Goal: Task Accomplishment & Management: Manage account settings

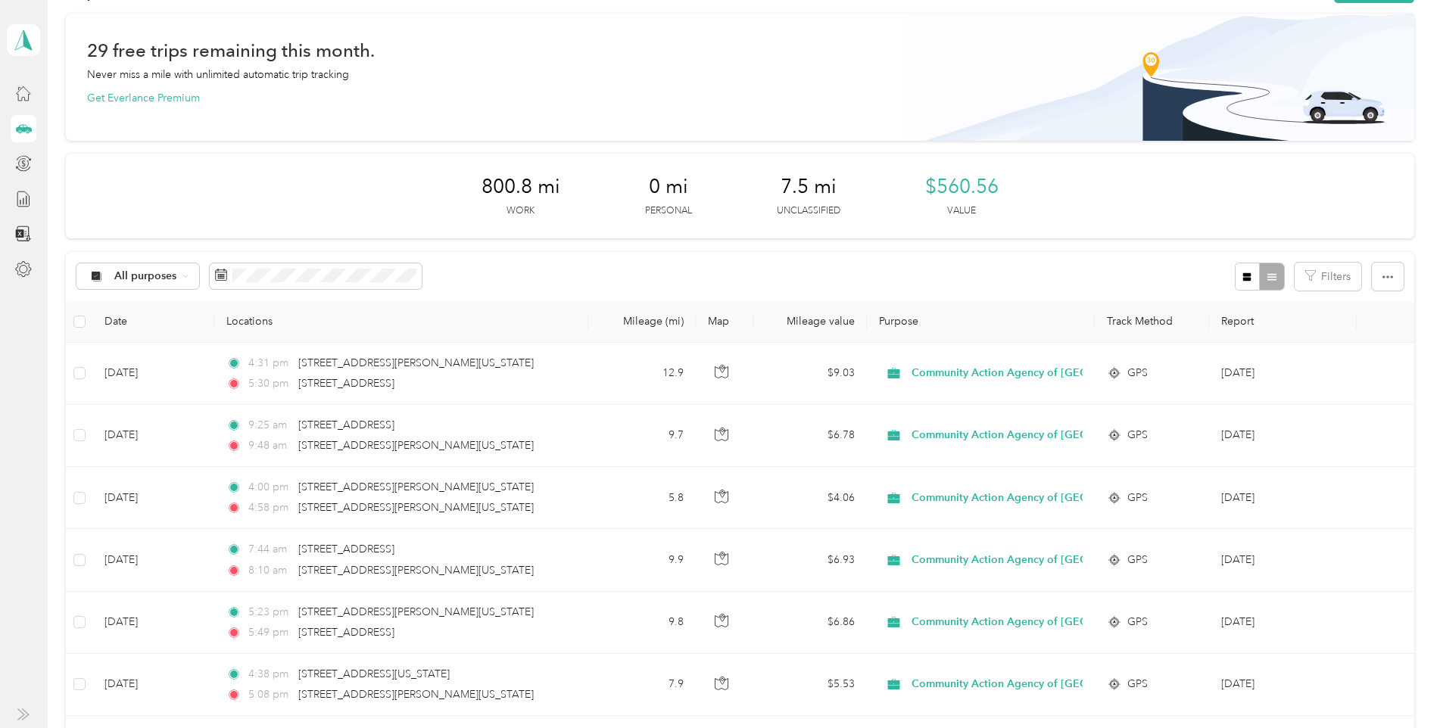
scroll to position [76, 0]
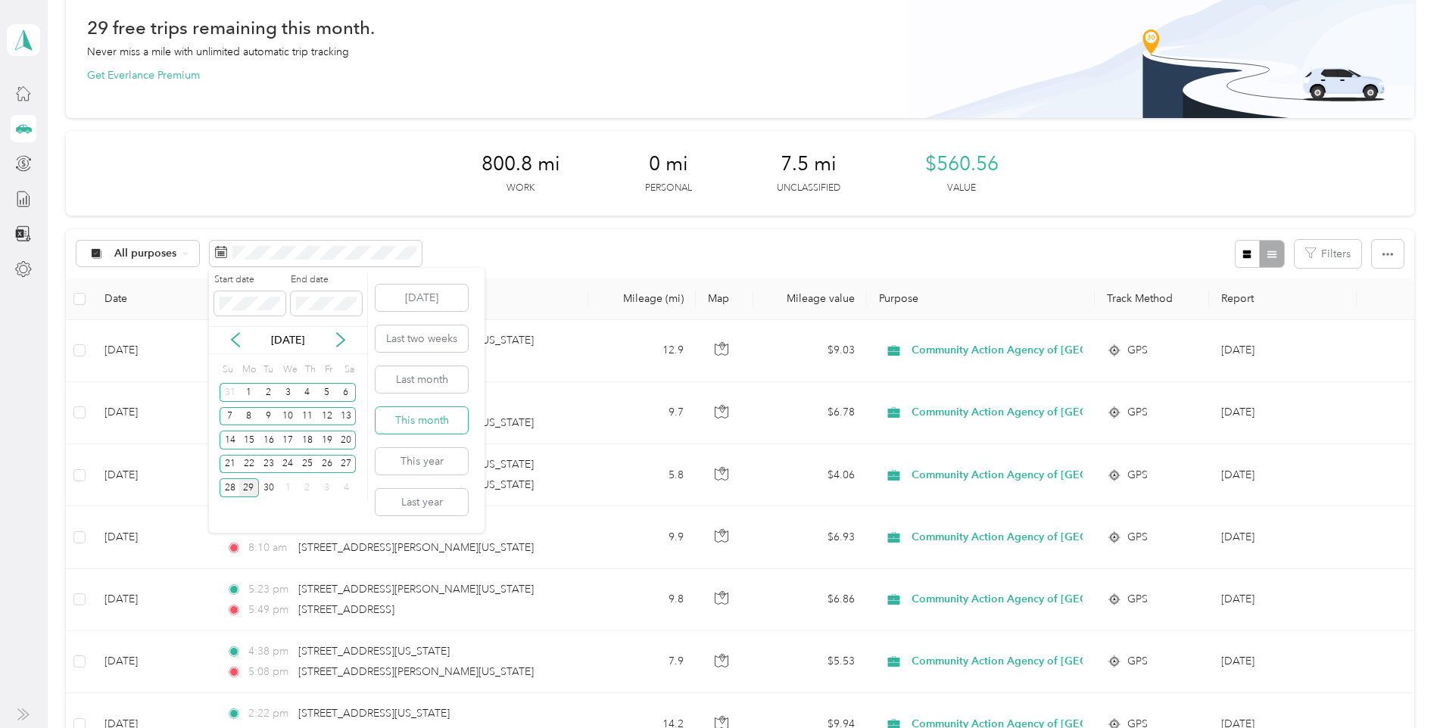
click at [408, 417] on button "This month" at bounding box center [421, 420] width 92 height 26
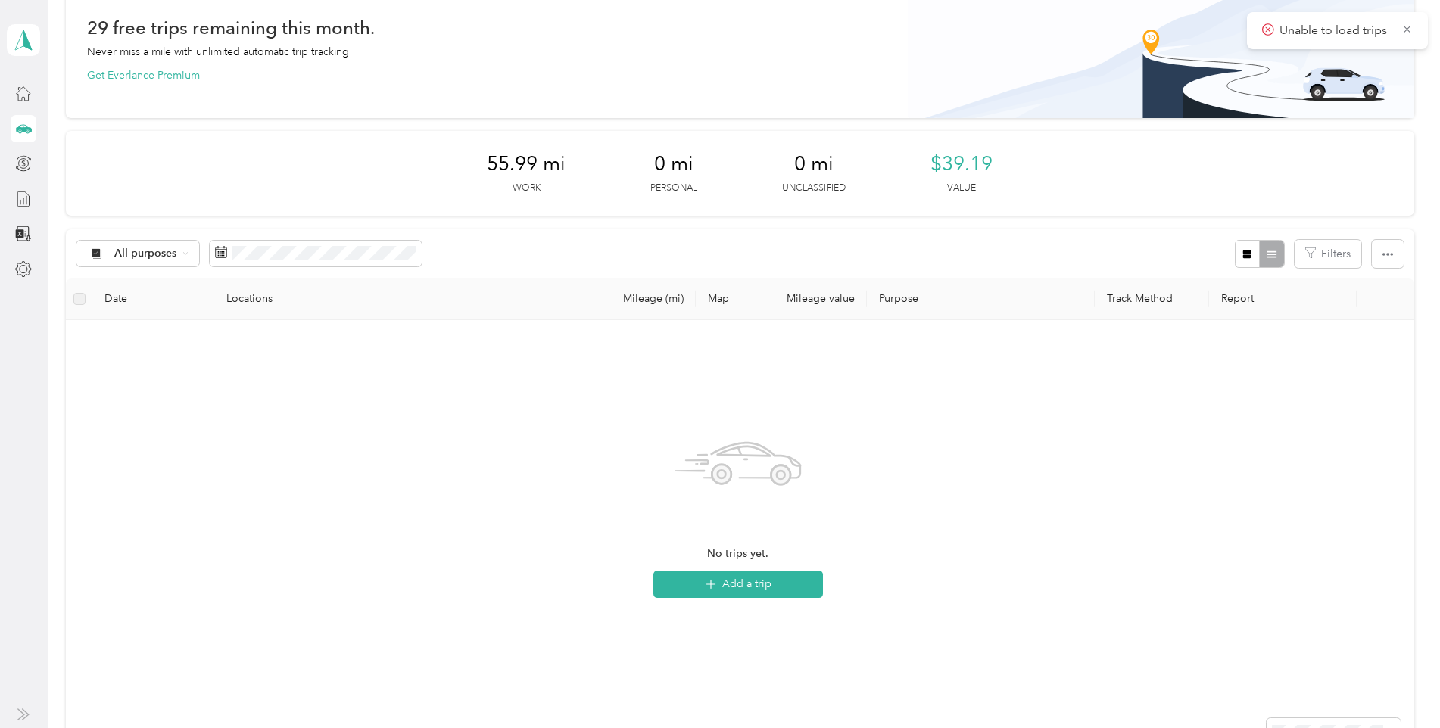
click at [19, 129] on icon at bounding box center [25, 128] width 16 height 8
click at [24, 129] on icon at bounding box center [25, 128] width 16 height 8
click at [18, 97] on icon at bounding box center [23, 93] width 17 height 17
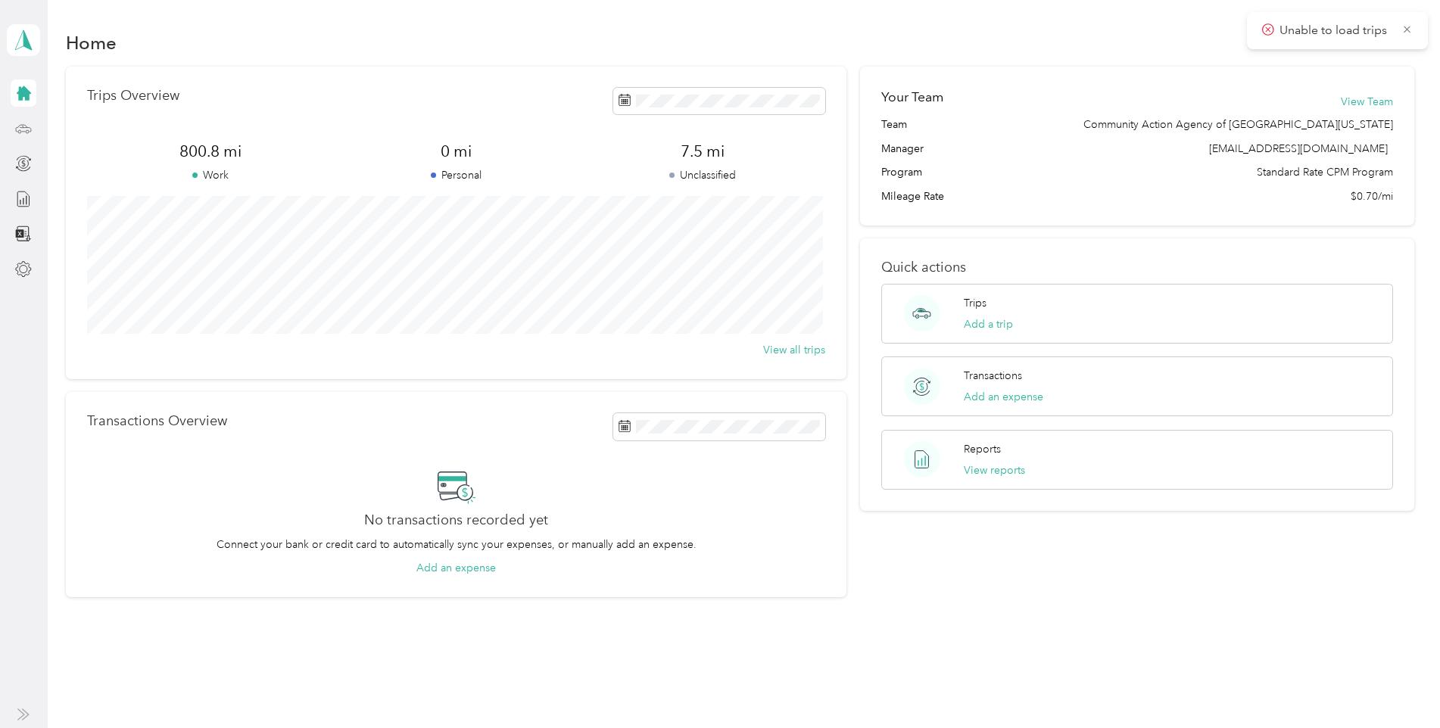
click at [23, 129] on icon at bounding box center [23, 128] width 17 height 17
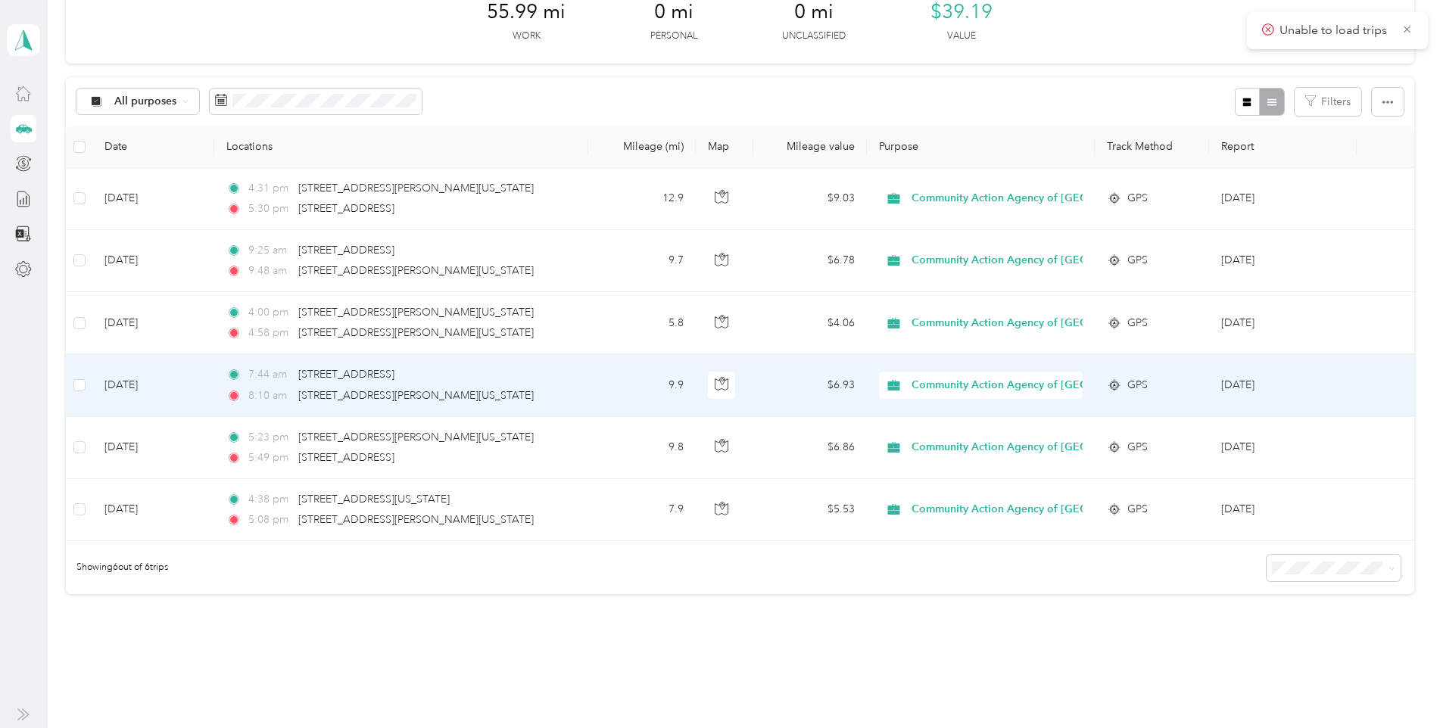
scroll to position [152, 0]
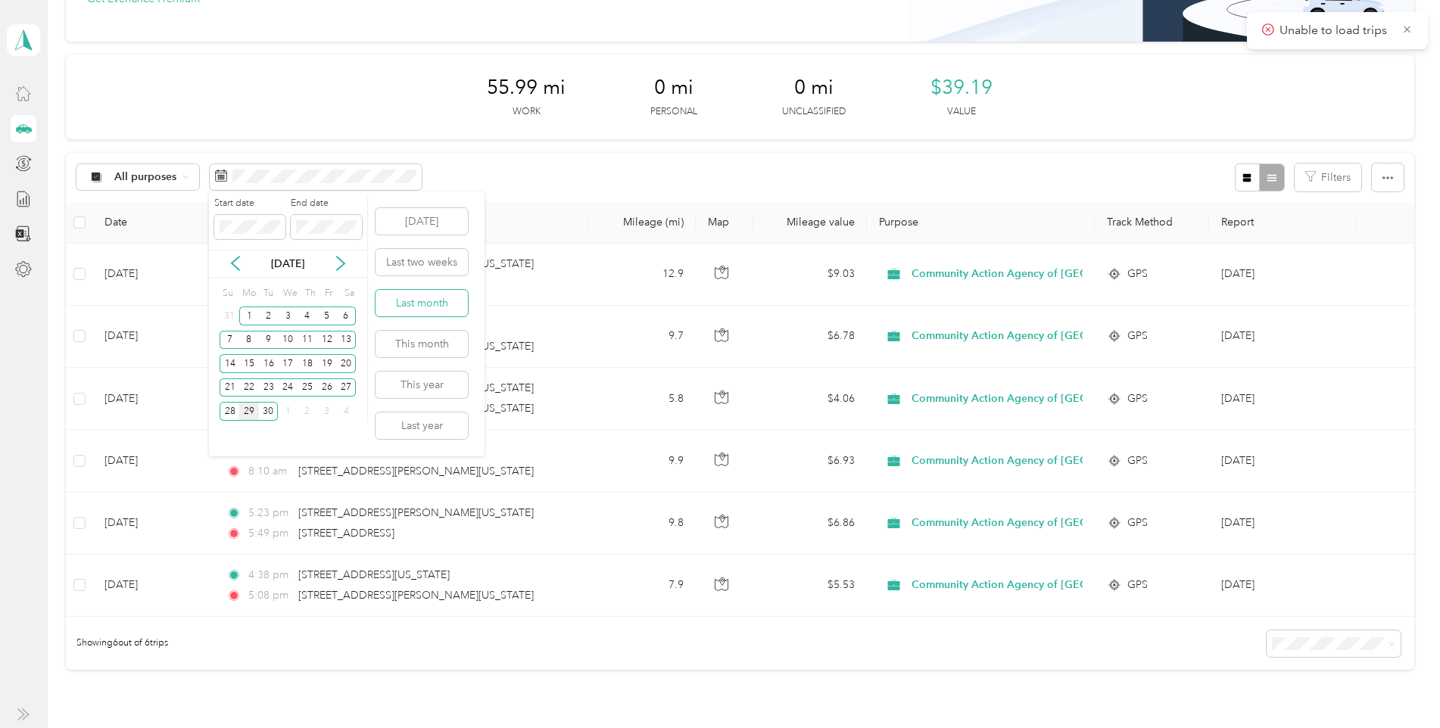
click at [426, 304] on button "Last month" at bounding box center [421, 303] width 92 height 26
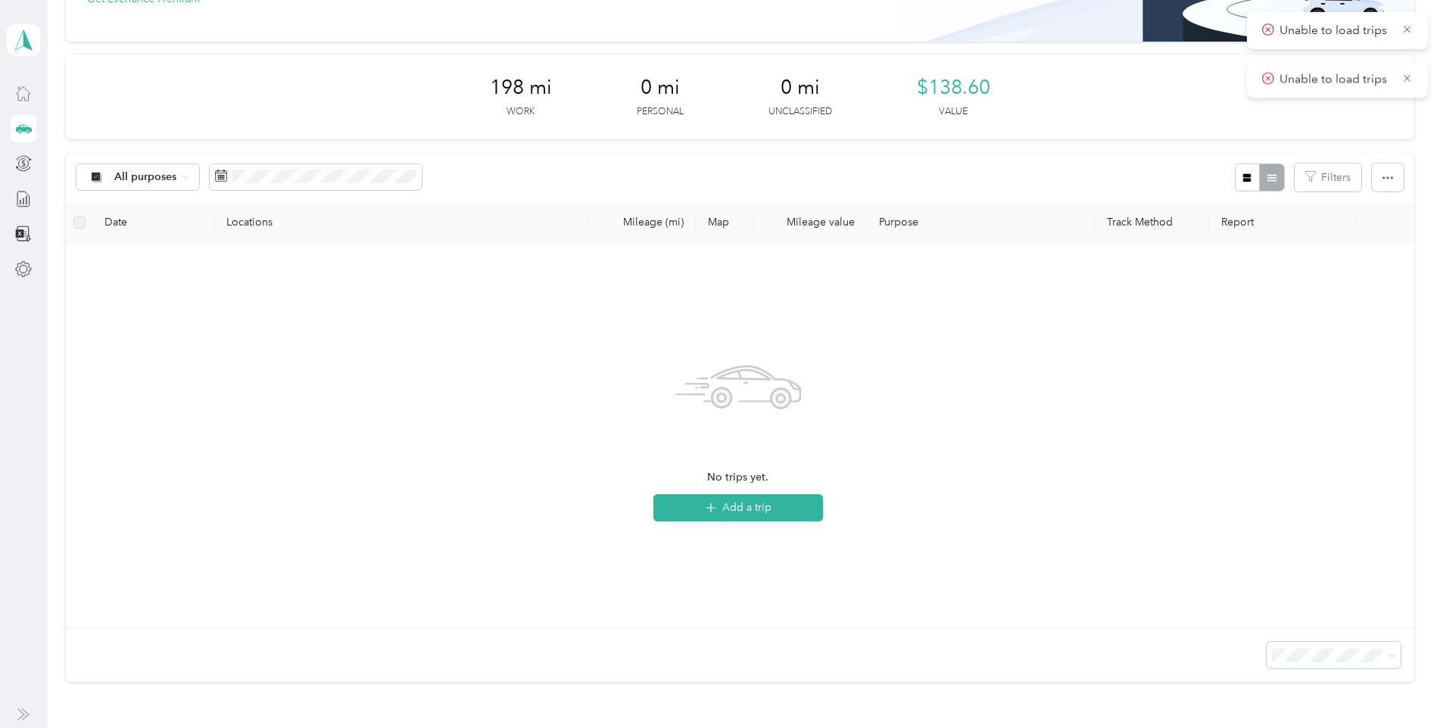
drag, startPoint x: 1407, startPoint y: 76, endPoint x: 1403, endPoint y: 45, distance: 30.5
click at [1407, 74] on icon at bounding box center [1406, 78] width 11 height 14
click at [1402, 27] on icon at bounding box center [1406, 30] width 11 height 14
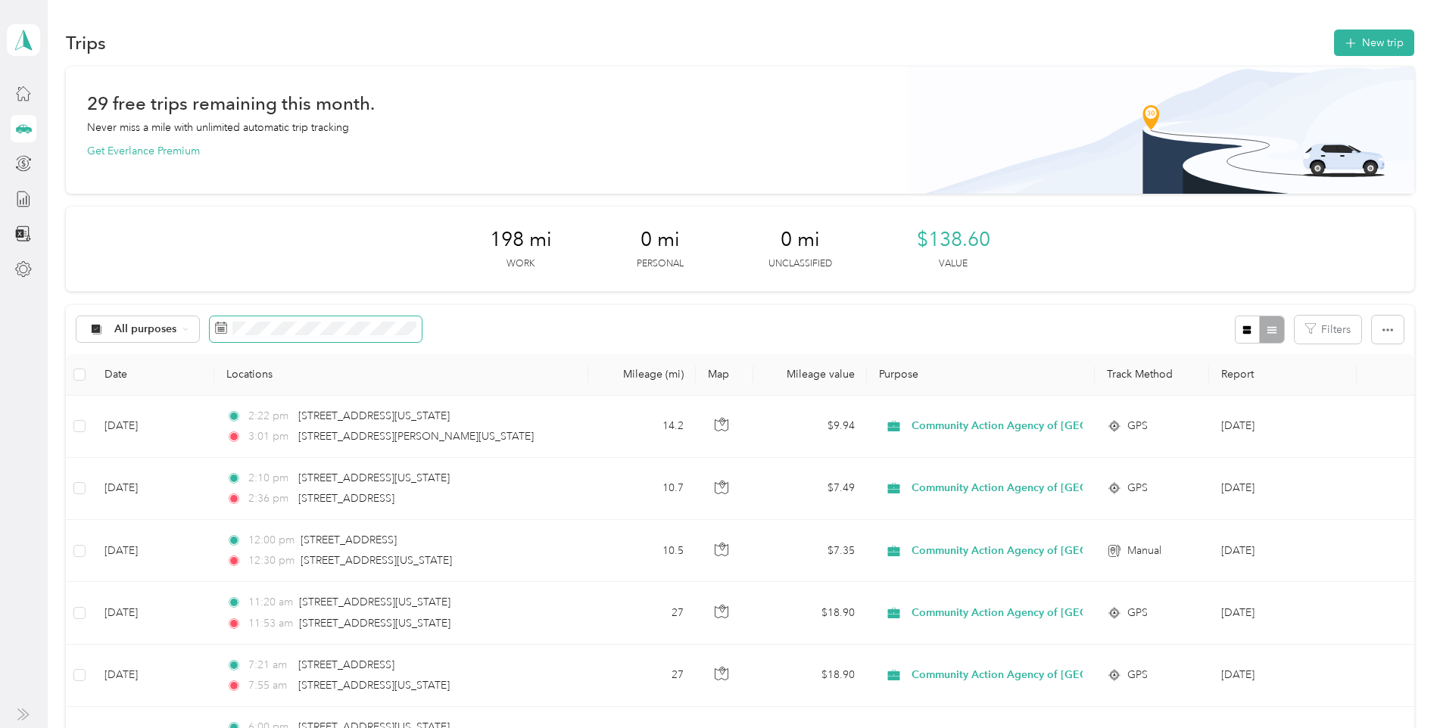
click at [391, 326] on body "[PERSON_NAME] Personal dashboard Trips New trip 29 free trips remaining this mo…" at bounding box center [716, 364] width 1432 height 728
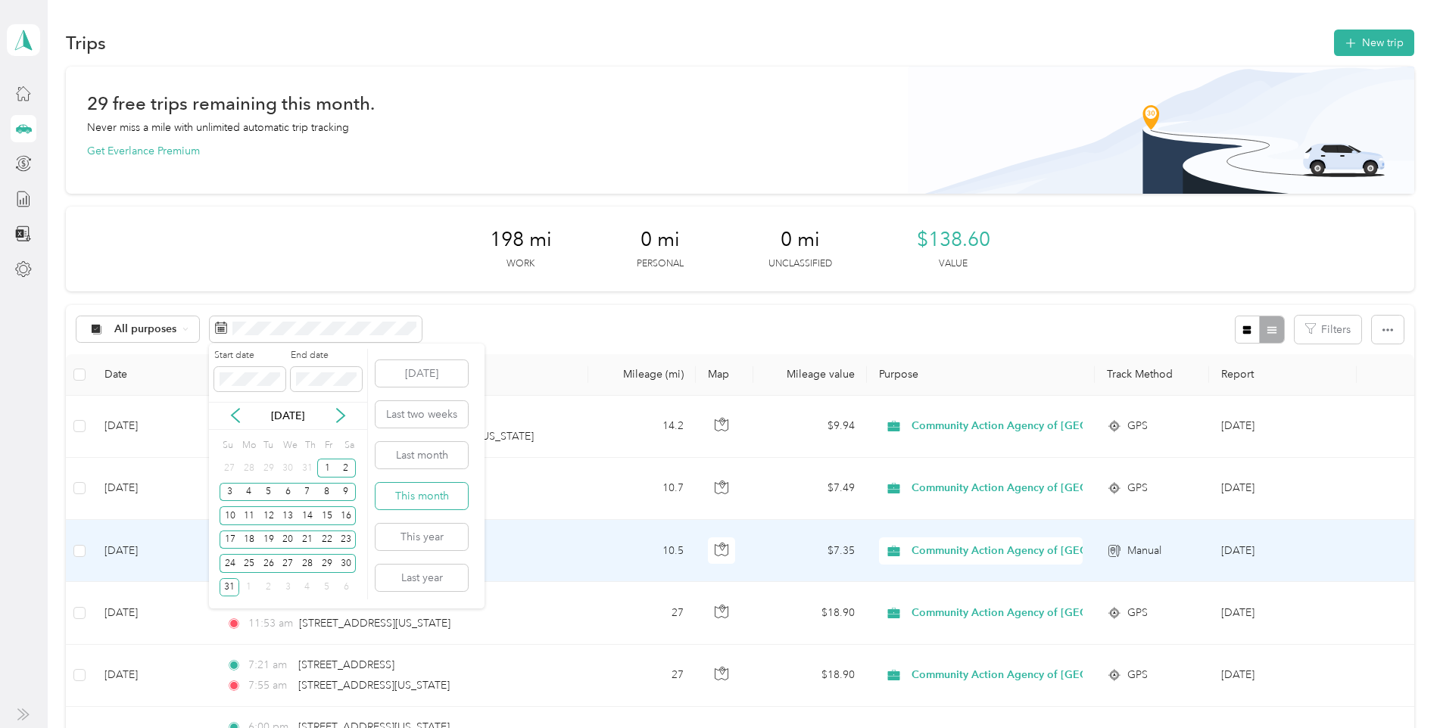
click at [431, 492] on button "This month" at bounding box center [421, 496] width 92 height 26
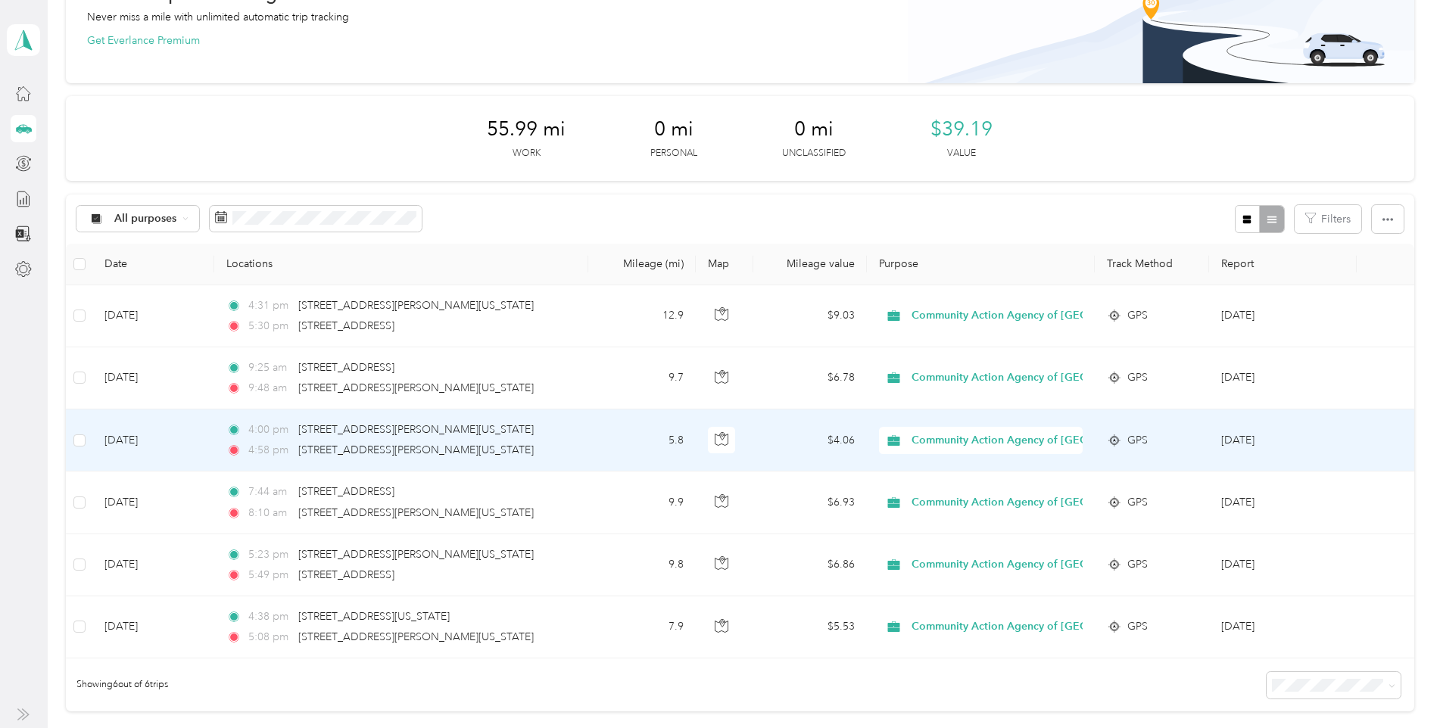
scroll to position [1, 0]
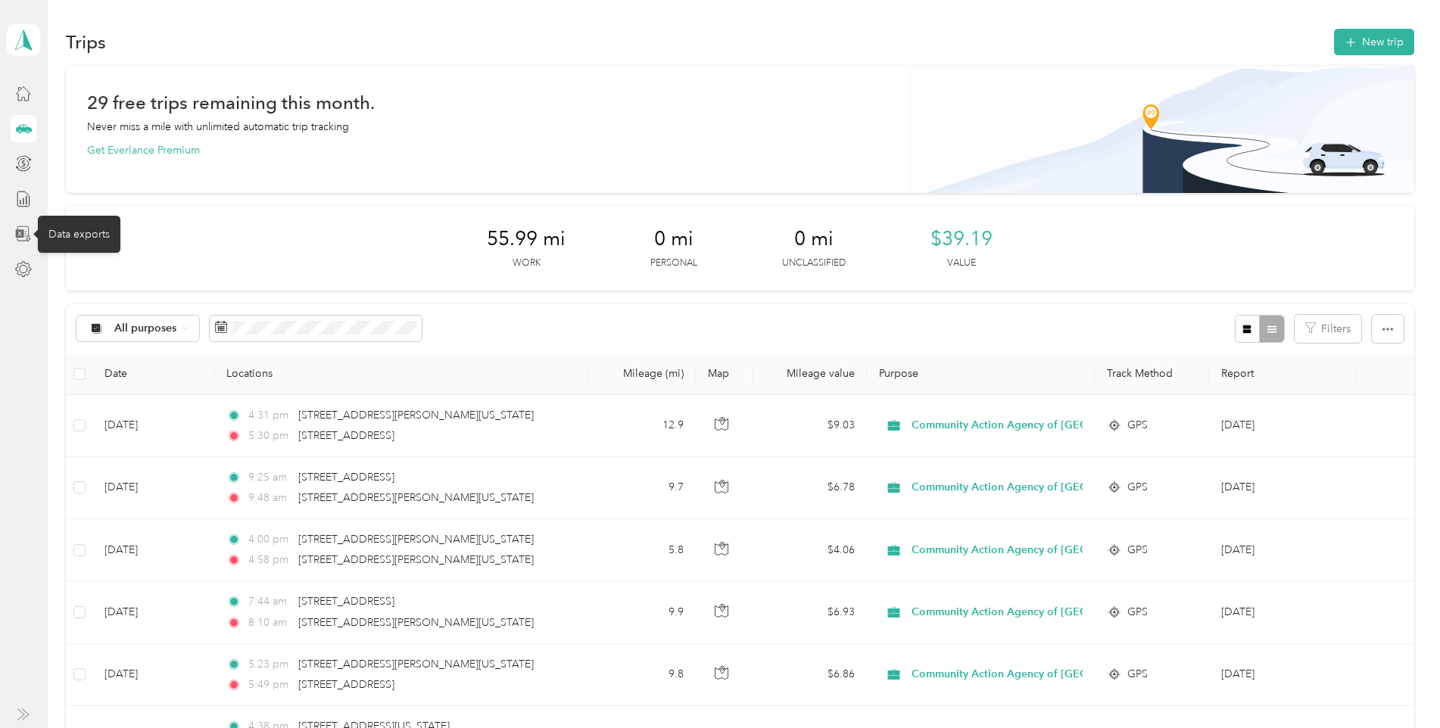
click at [25, 235] on icon at bounding box center [23, 234] width 17 height 17
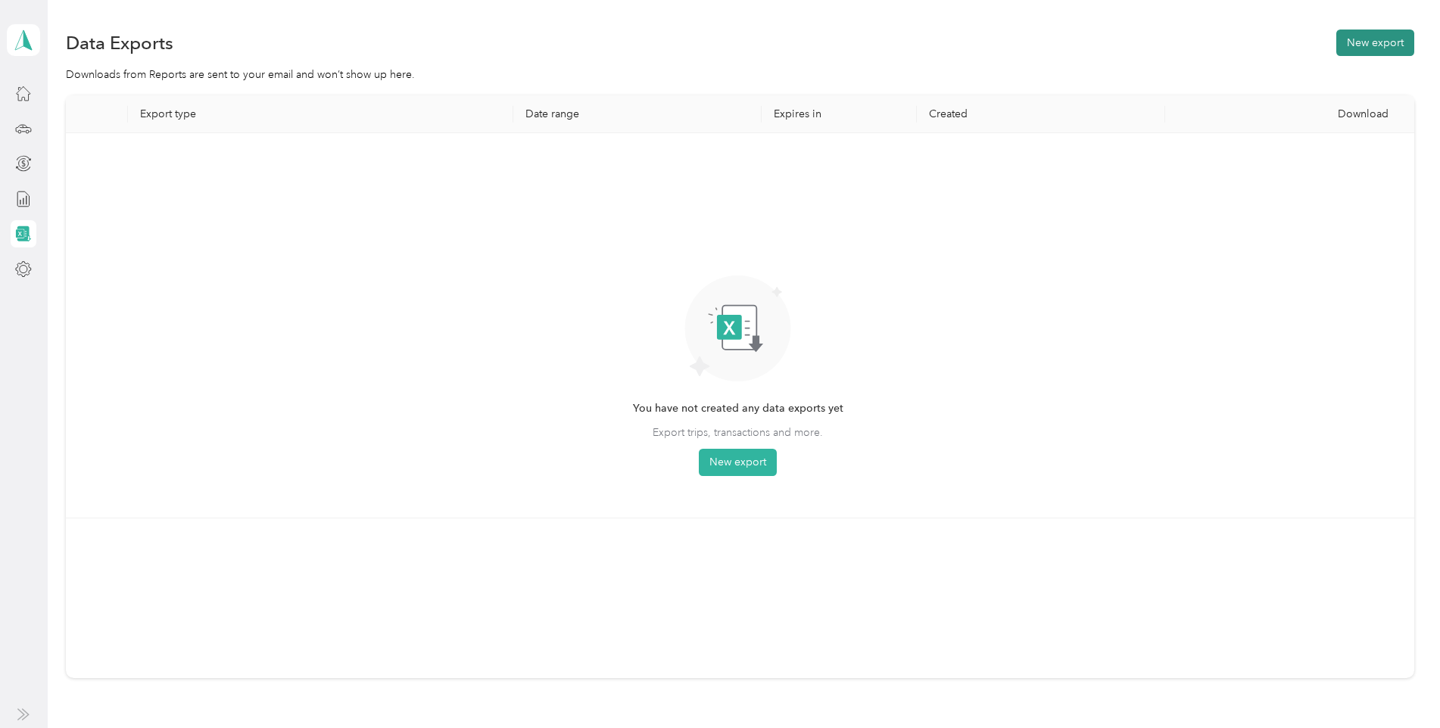
click at [1388, 41] on button "New export" at bounding box center [1375, 43] width 78 height 26
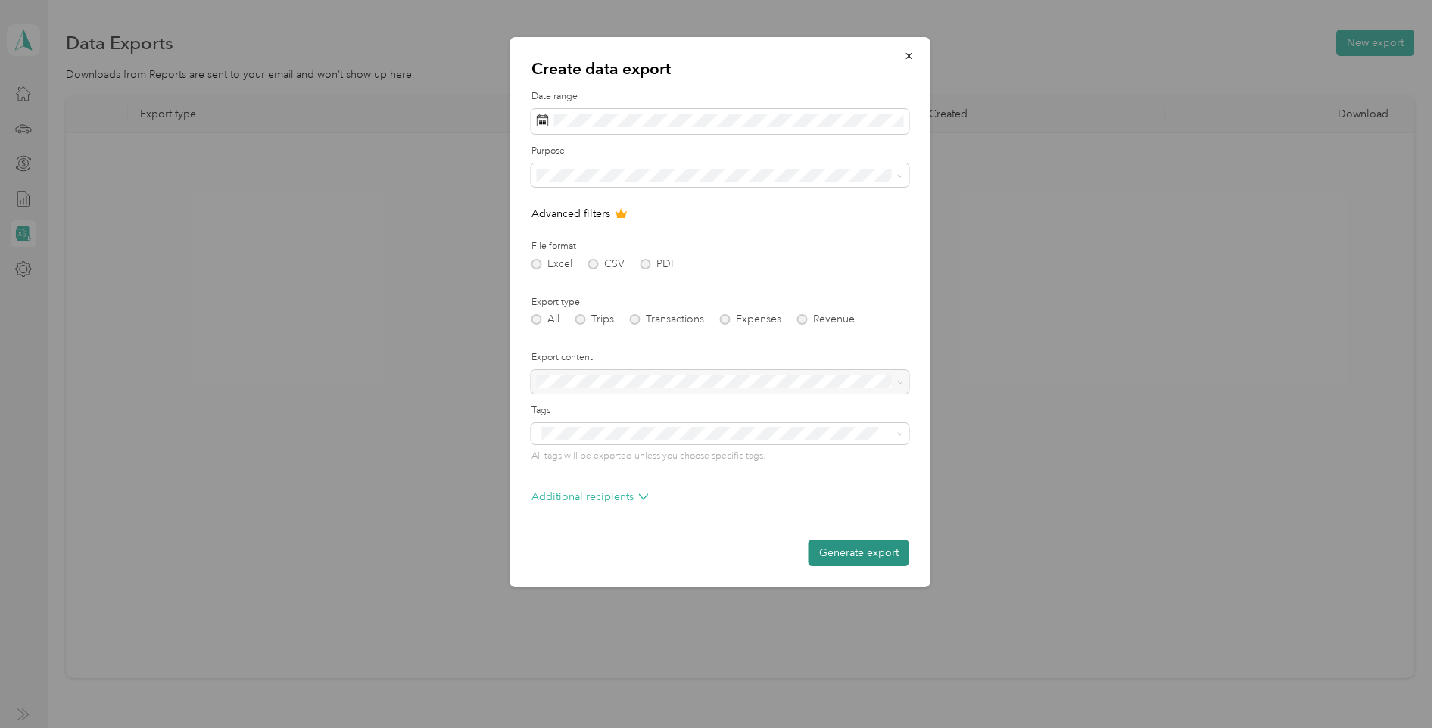
click at [866, 556] on button "Generate export" at bounding box center [858, 553] width 101 height 26
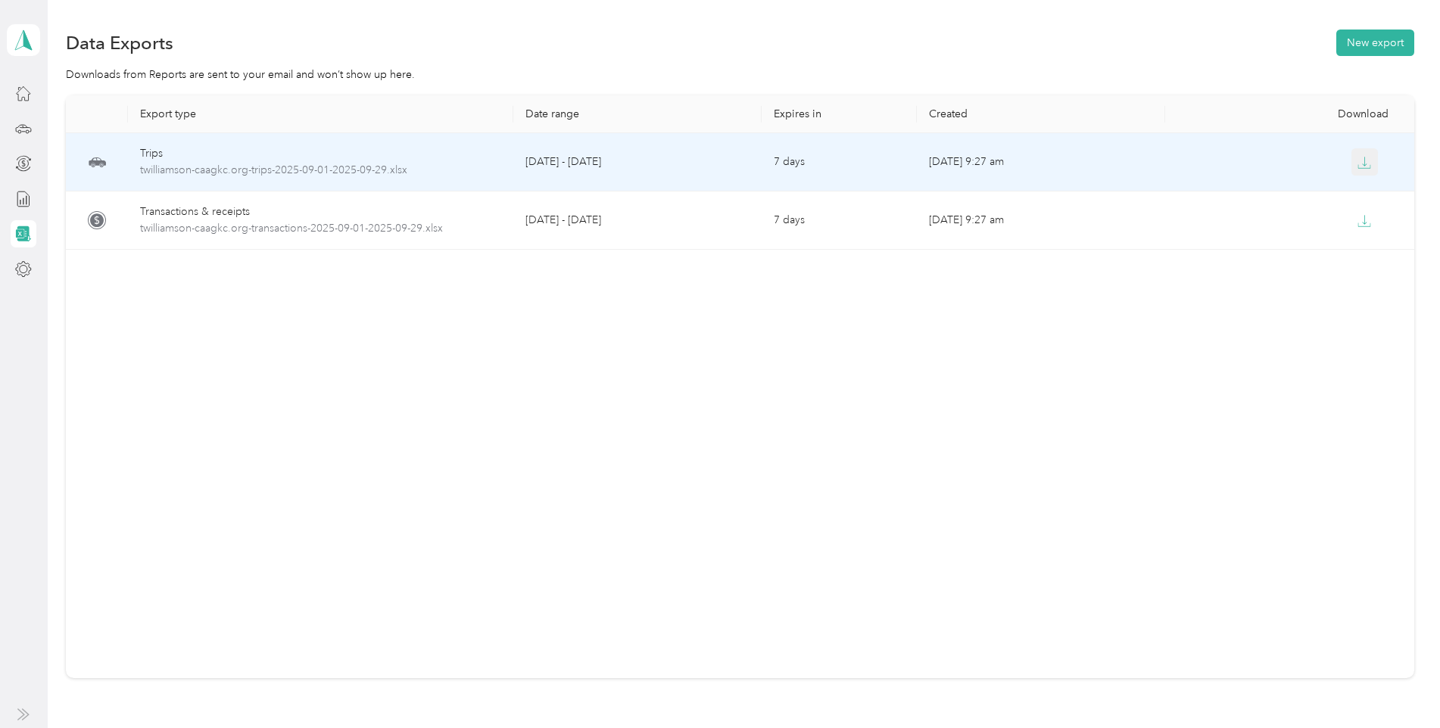
click at [1359, 163] on icon "button" at bounding box center [1364, 163] width 14 height 14
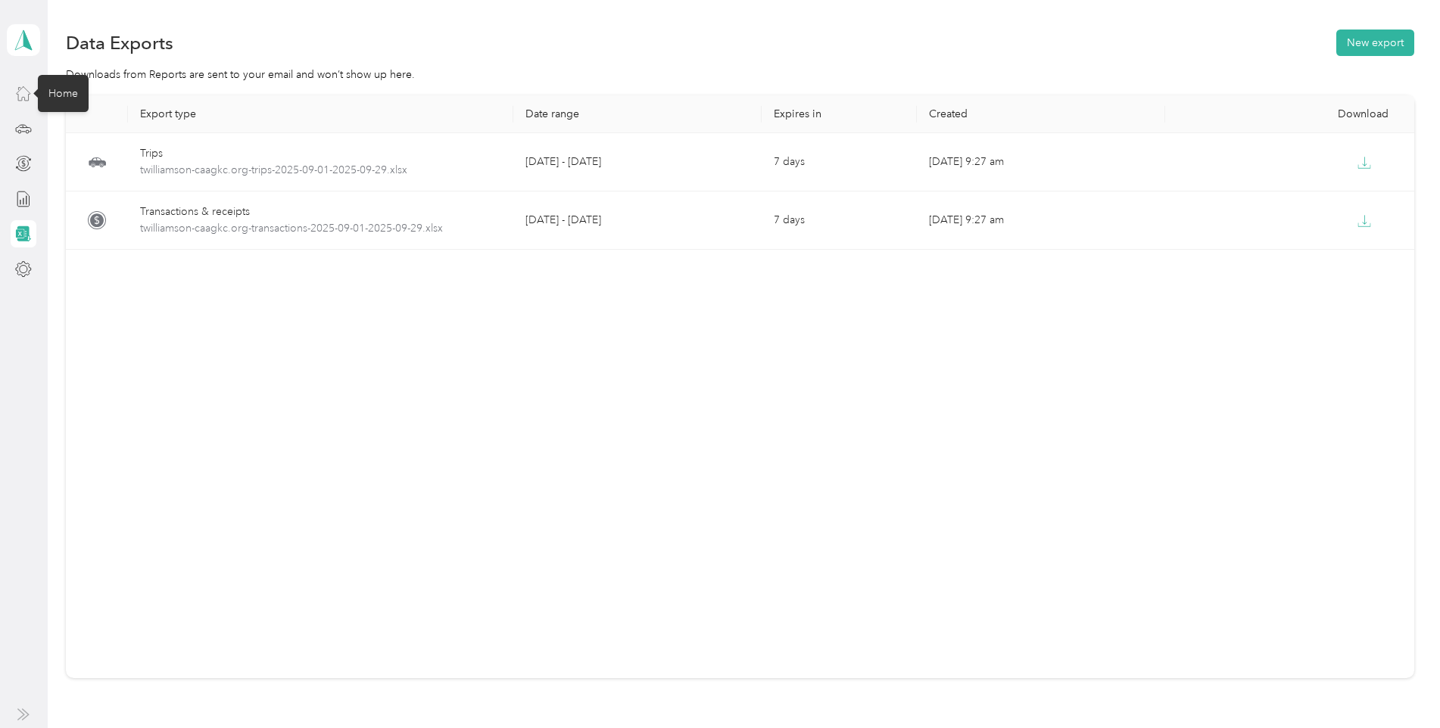
click at [20, 91] on icon at bounding box center [24, 94] width 14 height 14
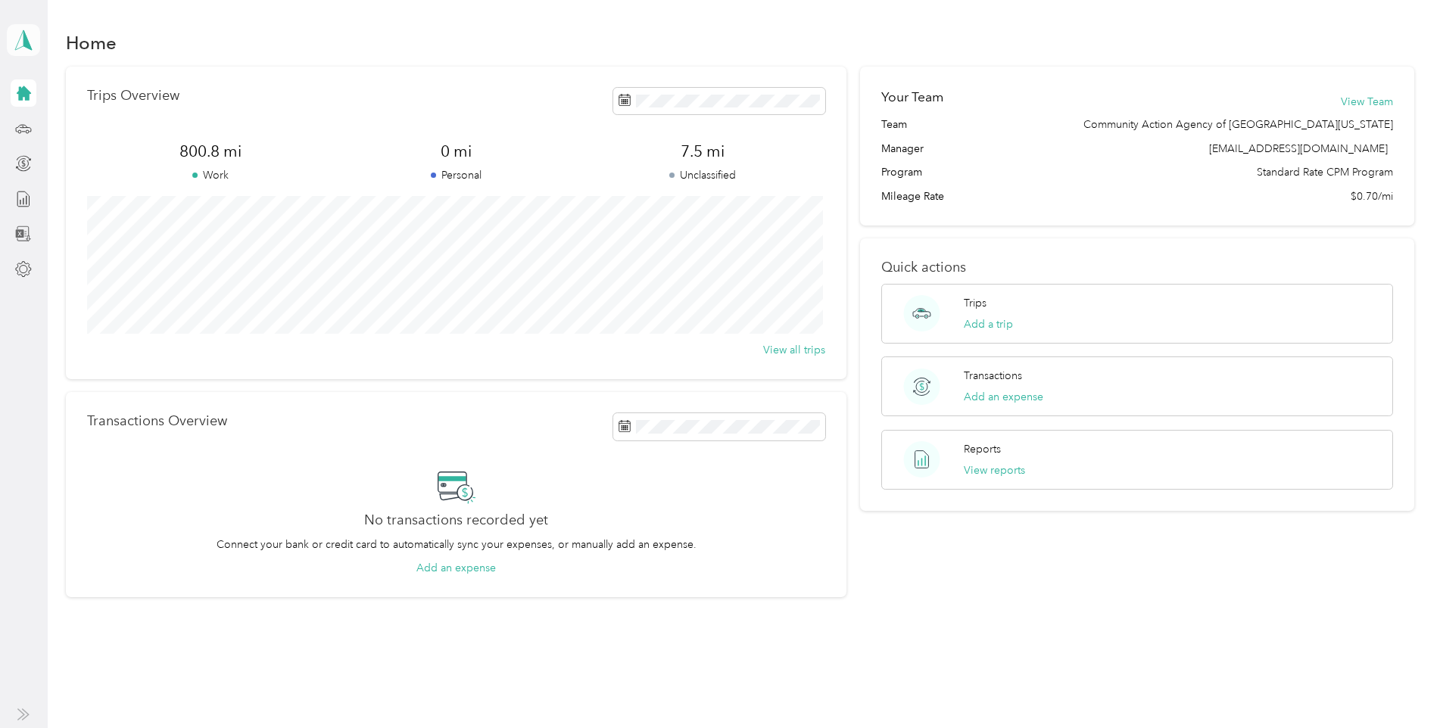
click at [26, 41] on polygon at bounding box center [27, 40] width 8 height 20
click at [55, 117] on div "Log out" at bounding box center [49, 125] width 58 height 16
